Goal: Contribute content: Add original content to the website for others to see

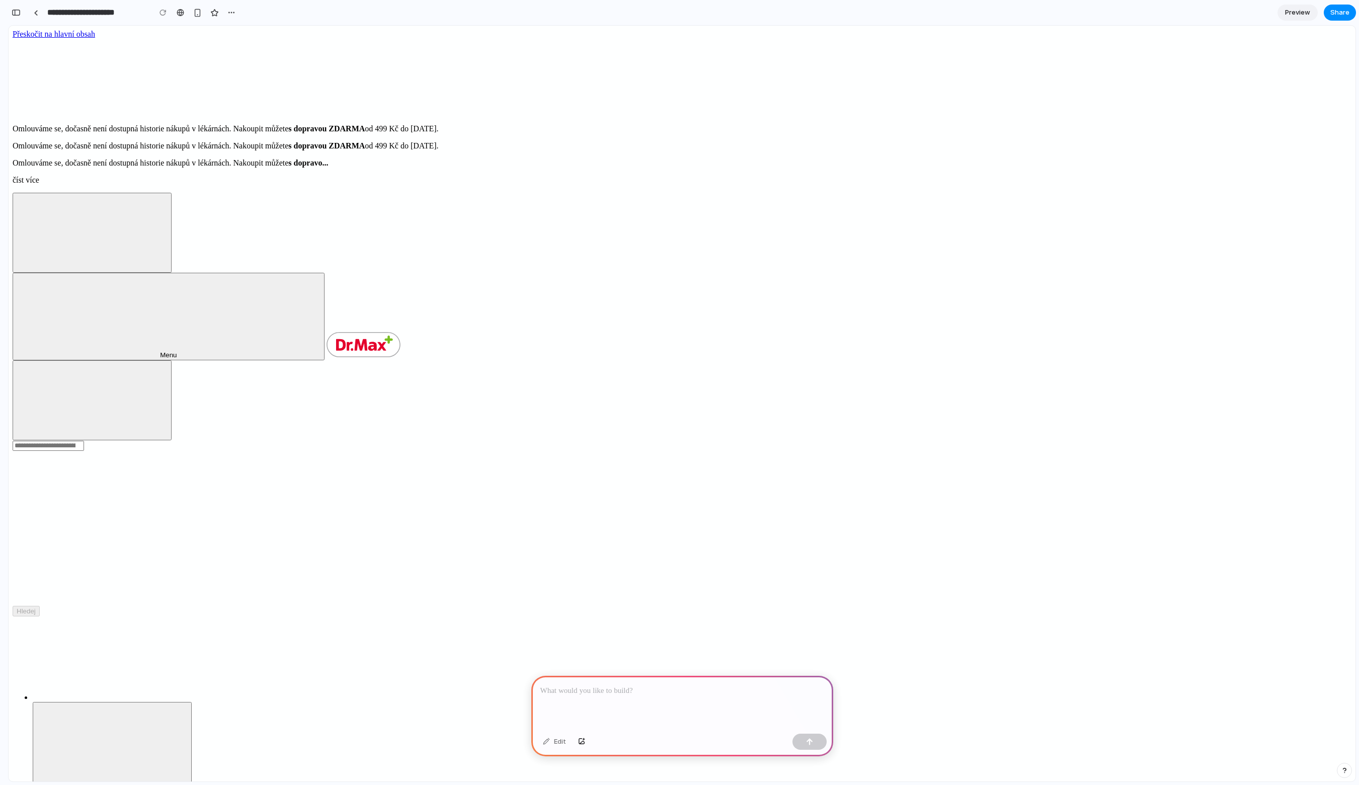
click at [642, 696] on div at bounding box center [682, 703] width 302 height 54
